Goal: Information Seeking & Learning: Learn about a topic

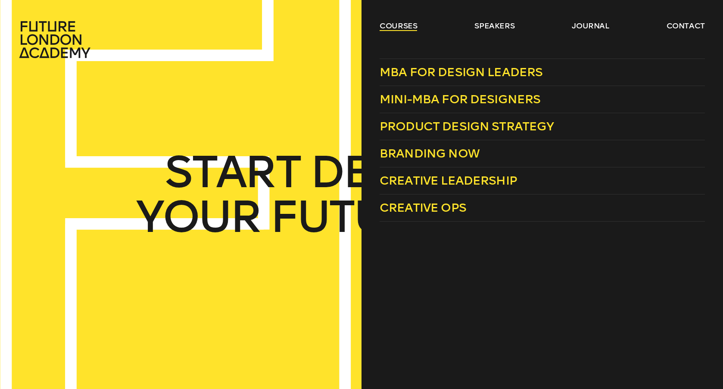
click at [402, 23] on link "courses" at bounding box center [399, 26] width 38 height 10
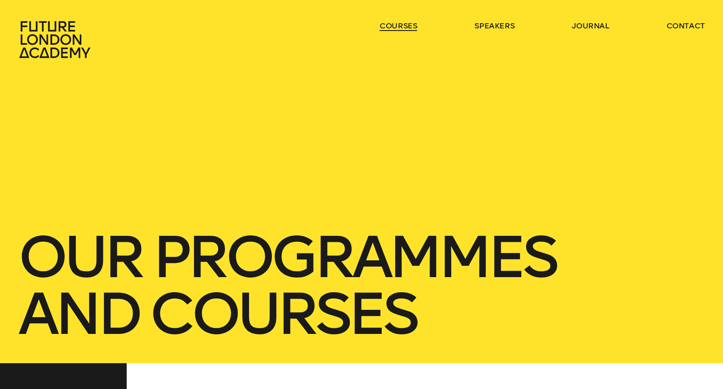
click at [402, 23] on link "courses" at bounding box center [399, 26] width 38 height 10
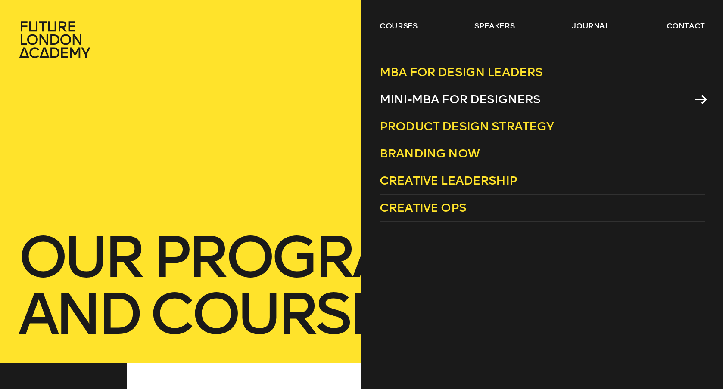
click at [436, 100] on span "Mini-MBA for Designers" at bounding box center [460, 99] width 161 height 14
